Goal: Navigation & Orientation: Go to known website

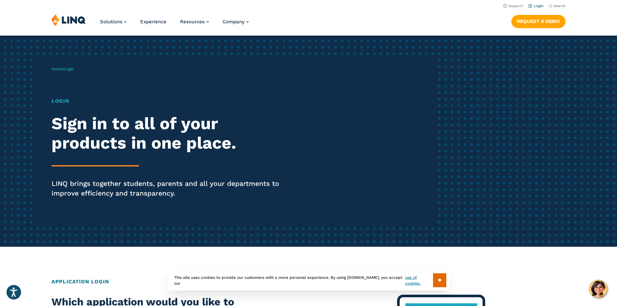
click at [537, 7] on link "Login" at bounding box center [535, 6] width 15 height 4
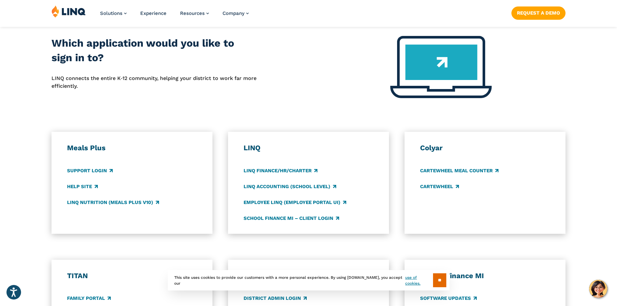
scroll to position [259, 0]
click at [104, 167] on link "Support Login" at bounding box center [90, 170] width 46 height 7
